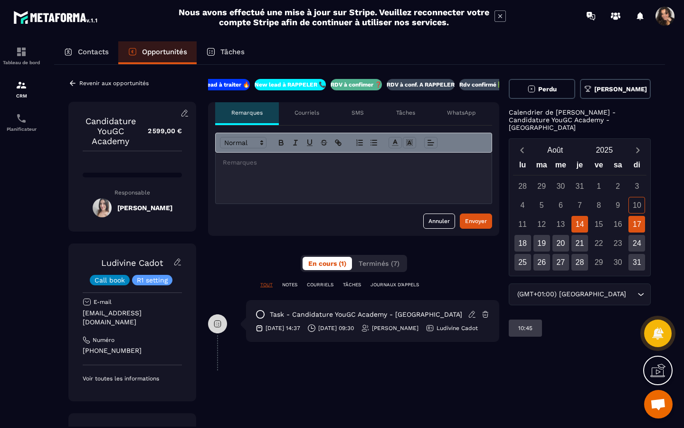
click at [637, 220] on div "17" at bounding box center [636, 224] width 17 height 17
click at [585, 218] on div "14" at bounding box center [579, 224] width 17 height 17
click at [634, 219] on div "17" at bounding box center [636, 224] width 17 height 17
click at [529, 238] on div "18" at bounding box center [522, 243] width 17 height 17
click at [548, 240] on div "19" at bounding box center [541, 243] width 17 height 17
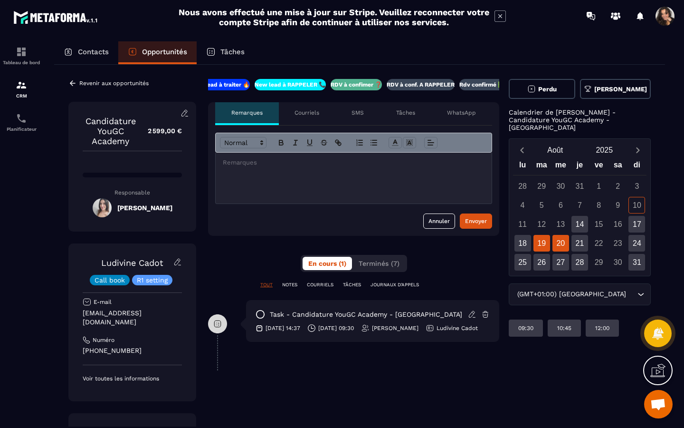
click at [563, 240] on div "20" at bounding box center [560, 243] width 17 height 17
click at [580, 240] on div "21" at bounding box center [579, 243] width 17 height 17
click at [635, 236] on div "24" at bounding box center [636, 243] width 17 height 17
click at [530, 254] on div "25" at bounding box center [522, 262] width 17 height 17
click at [549, 254] on div "26" at bounding box center [541, 262] width 17 height 17
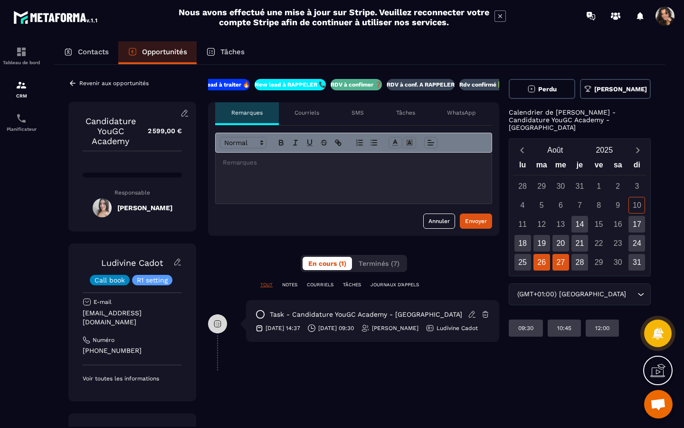
click at [565, 255] on div "27" at bounding box center [560, 262] width 17 height 17
click at [588, 258] on div "28" at bounding box center [579, 262] width 17 height 17
click at [638, 262] on div "31" at bounding box center [636, 262] width 17 height 17
click at [641, 217] on div "17" at bounding box center [636, 224] width 17 height 17
click at [588, 217] on div "14" at bounding box center [579, 224] width 17 height 17
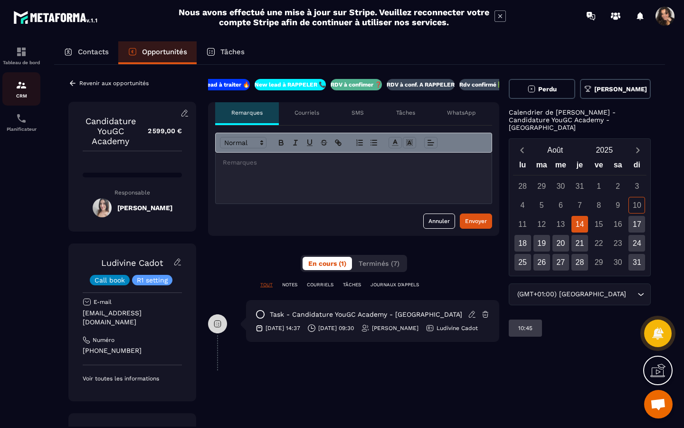
click at [22, 93] on div "CRM" at bounding box center [21, 88] width 38 height 19
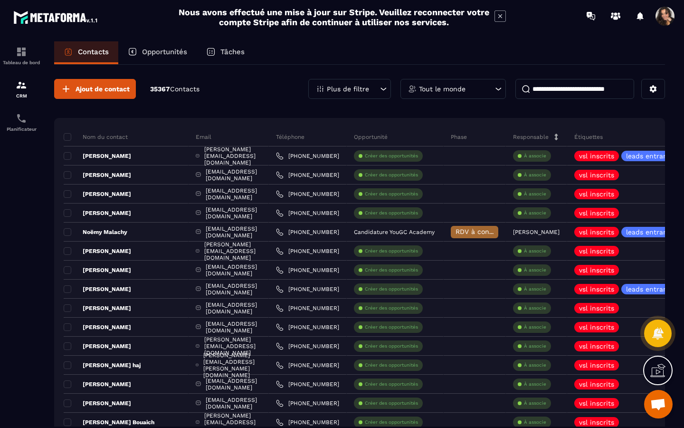
click at [168, 55] on p "Opportunités" at bounding box center [164, 52] width 45 height 9
